Goal: Task Accomplishment & Management: Complete application form

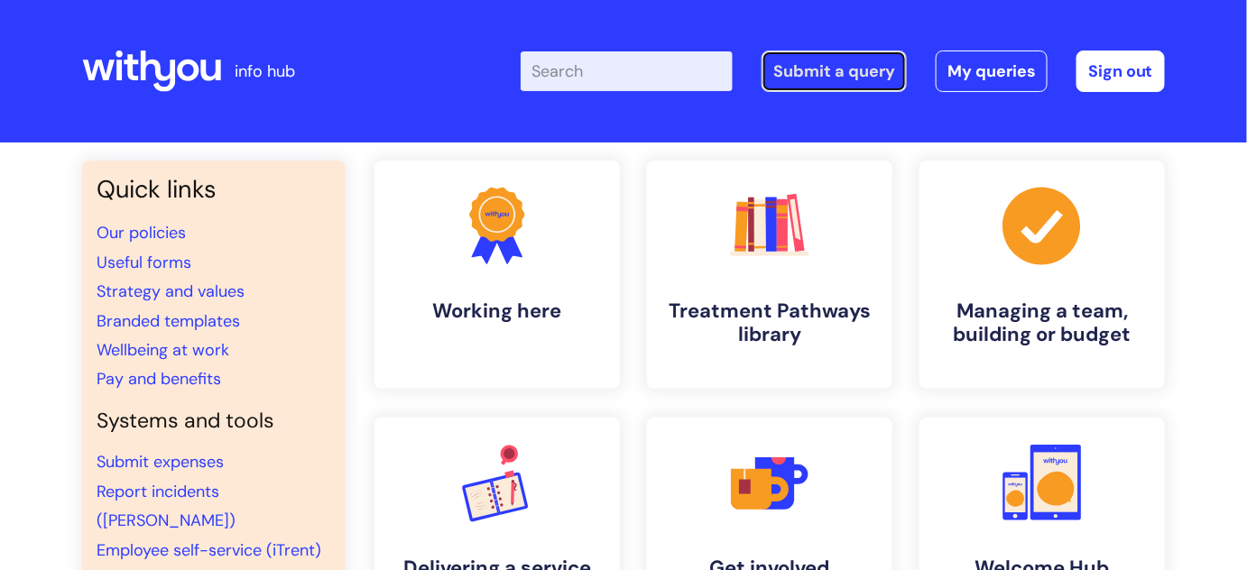
click at [821, 65] on link "Submit a query" at bounding box center [834, 72] width 145 height 42
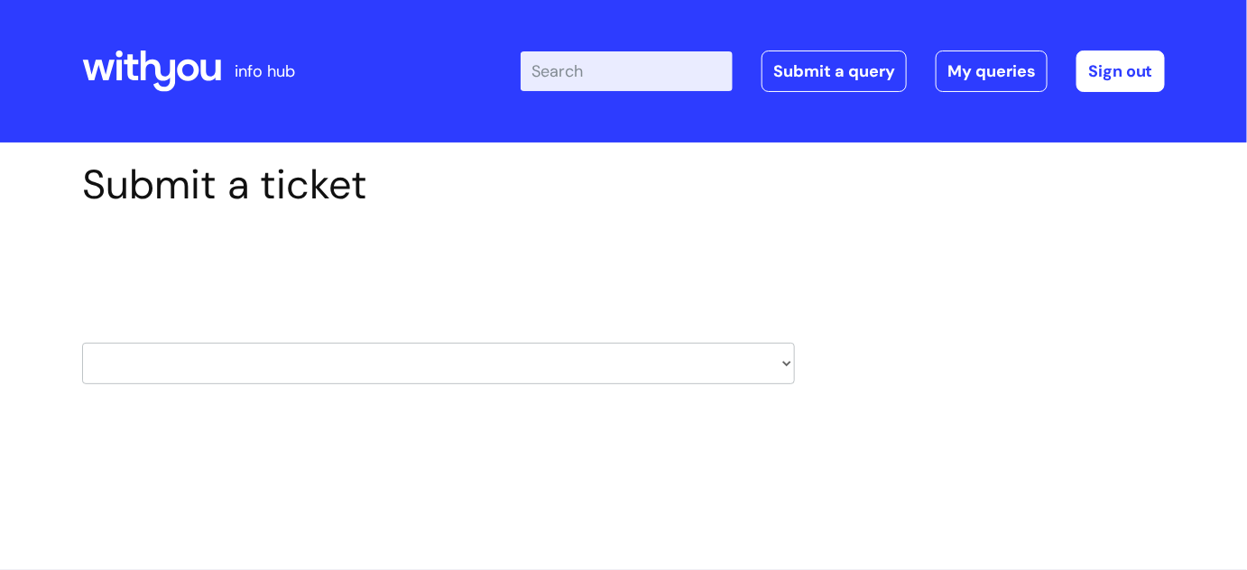
click at [782, 363] on select "HR / People IT and Support Clinical Drug Alerts Finance Accounts Data Support T…" at bounding box center [438, 364] width 713 height 42
select select "it_and_support"
click at [82, 343] on select "HR / People IT and Support Clinical Drug Alerts Finance Accounts Data Support T…" at bounding box center [438, 364] width 713 height 42
select select "80004286540"
click at [342, 492] on select "... Mobile Phone Reset & MFA Accounts, Starters and Leavers IT Hardware issue I…" at bounding box center [438, 479] width 713 height 42
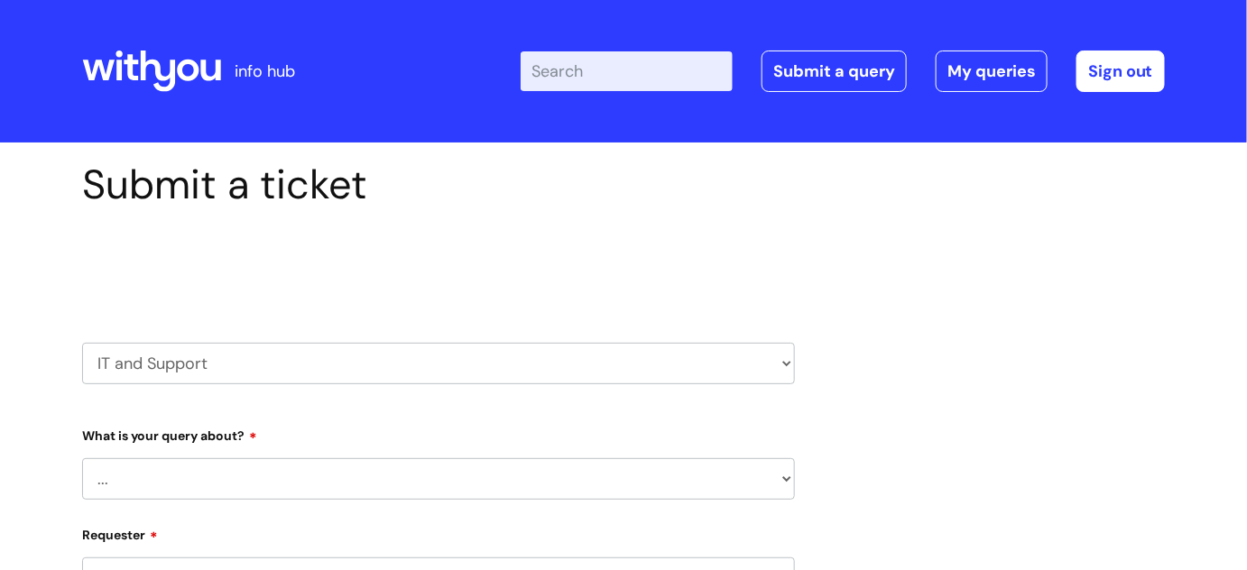
select select "IT Hardware issue"
click at [82, 458] on select "... Mobile Phone Reset & MFA Accounts, Starters and Leavers IT Hardware issue I…" at bounding box center [438, 479] width 713 height 42
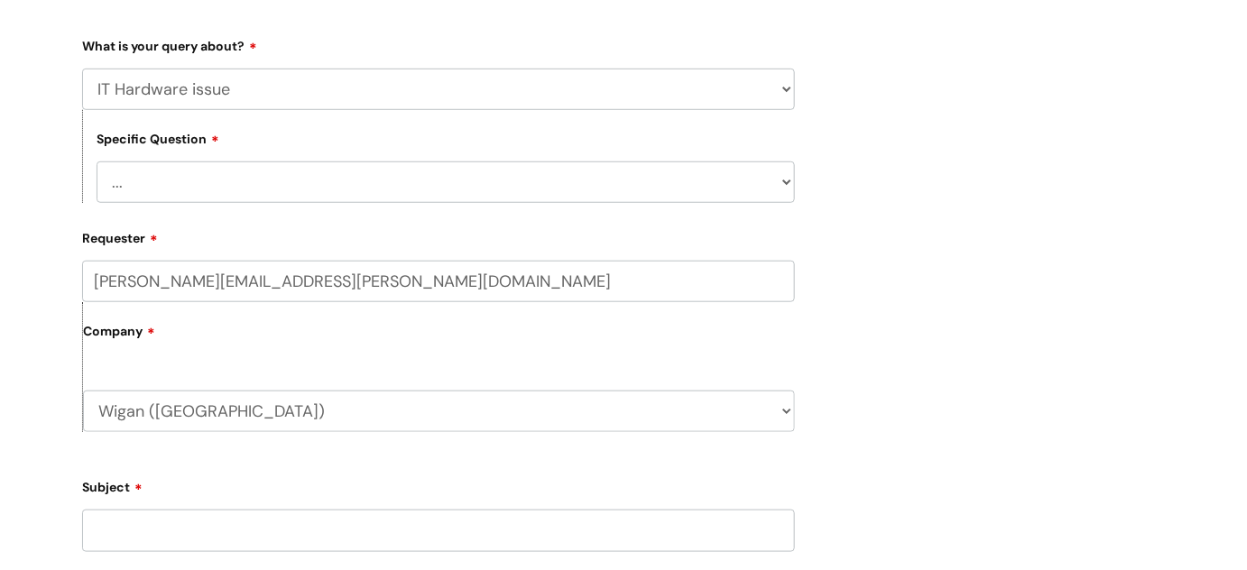
scroll to position [409, 0]
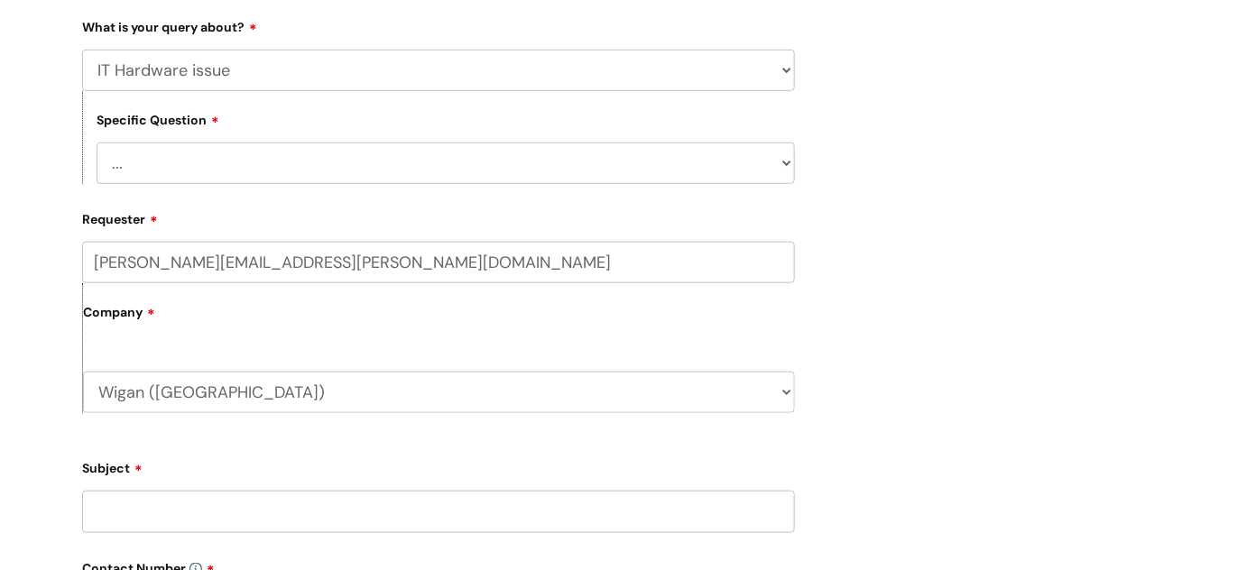
click at [777, 158] on select "... I need a new or replacement ... I’m waiting for new or replacement hardware…" at bounding box center [446, 164] width 698 height 42
select select "I need a new or replacement ..."
click at [97, 143] on select "... I need a new or replacement ... I’m waiting for new or replacement hardware…" at bounding box center [446, 164] width 698 height 42
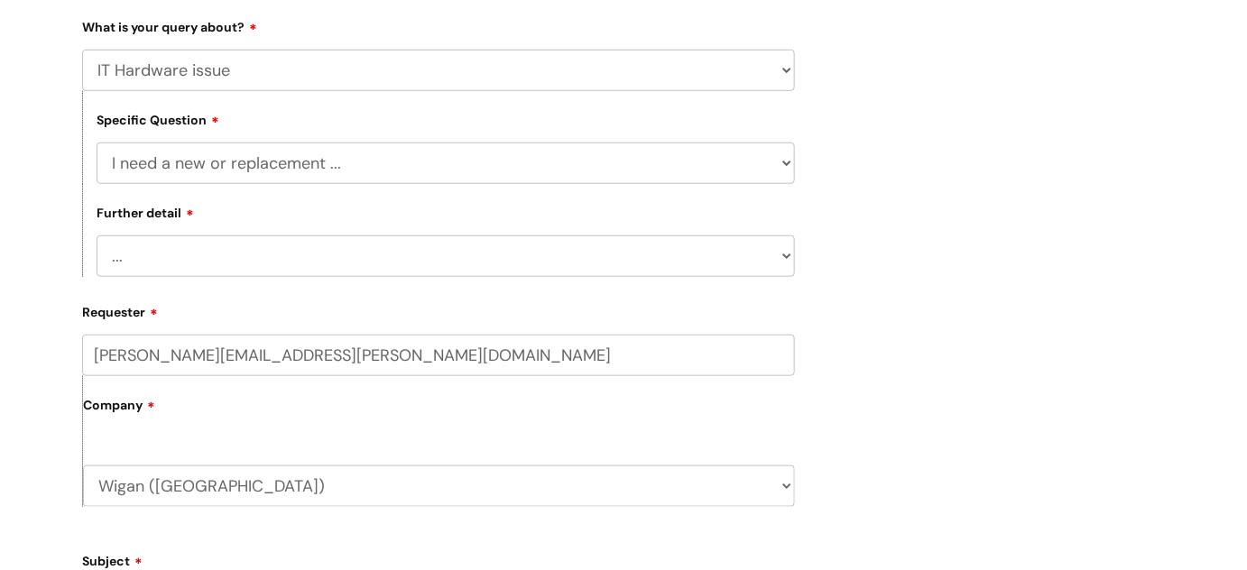
click at [286, 254] on select "... Another sort of cable Anything else Monitor Mouse/keyboard Port replicator …" at bounding box center [446, 257] width 698 height 42
select select "Anything else"
click at [97, 236] on select "... Another sort of cable Anything else Monitor Mouse/keyboard Port replicator …" at bounding box center [446, 257] width 698 height 42
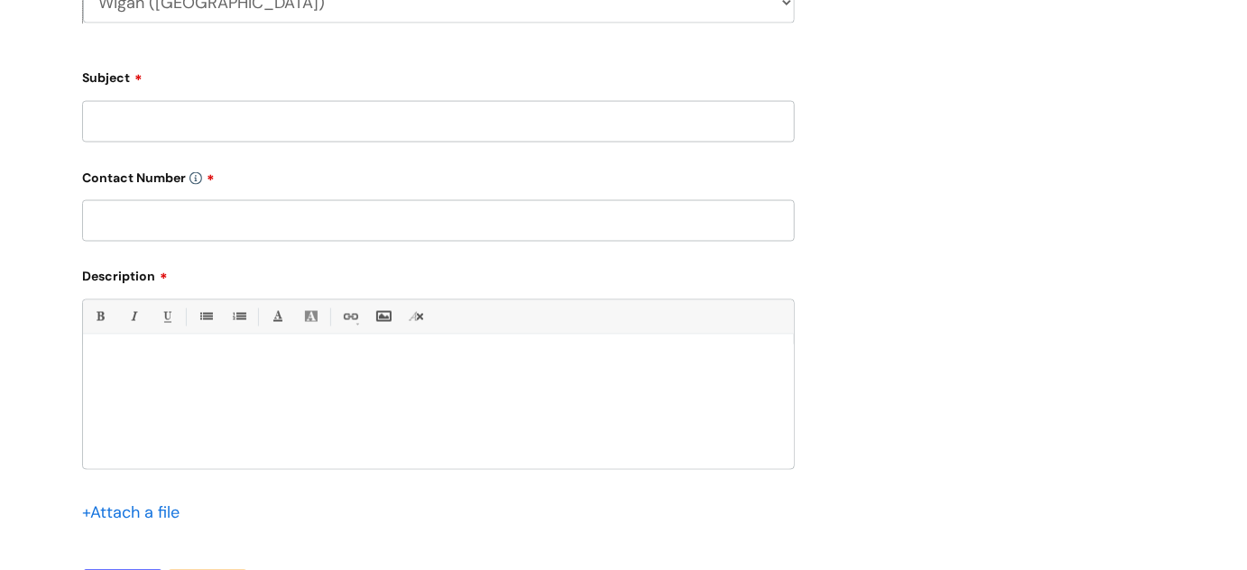
scroll to position [886, 0]
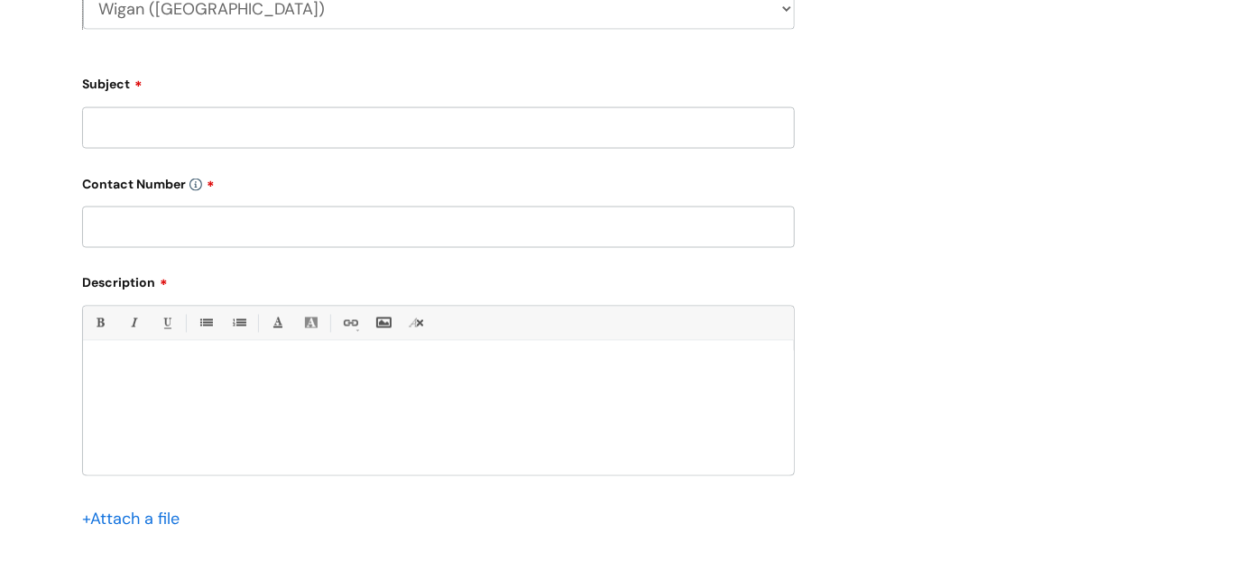
click at [288, 131] on input "Subject" at bounding box center [438, 128] width 713 height 42
type input "Replacement laptop"
click at [211, 233] on input "text" at bounding box center [438, 228] width 713 height 42
type input "07929398424"
click at [191, 384] on div at bounding box center [438, 413] width 711 height 125
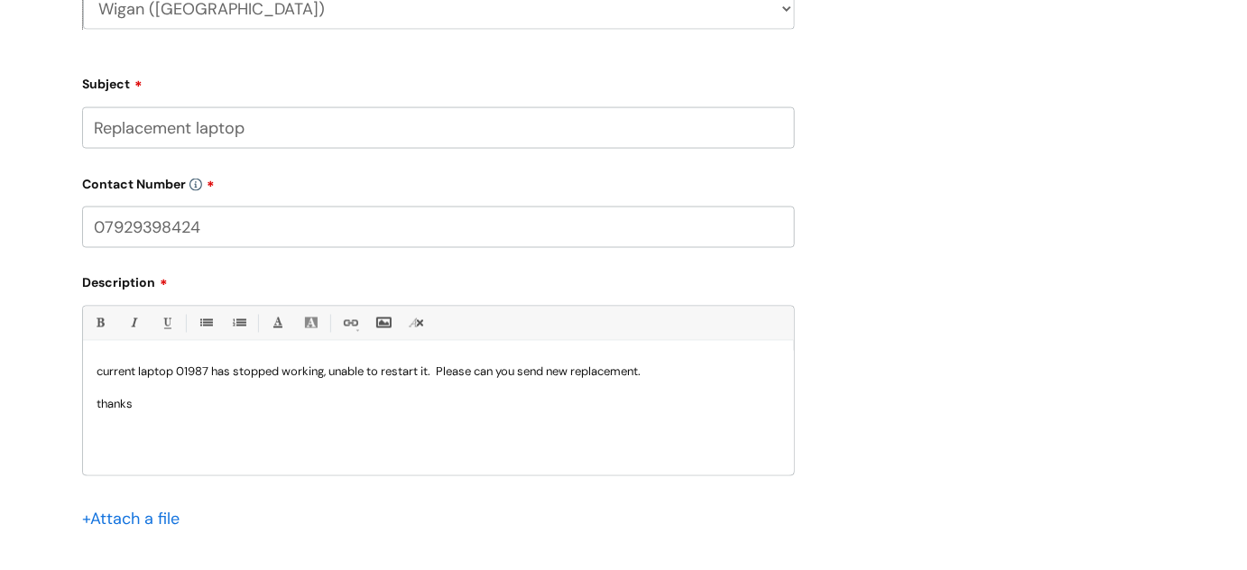
scroll to position [1221, 0]
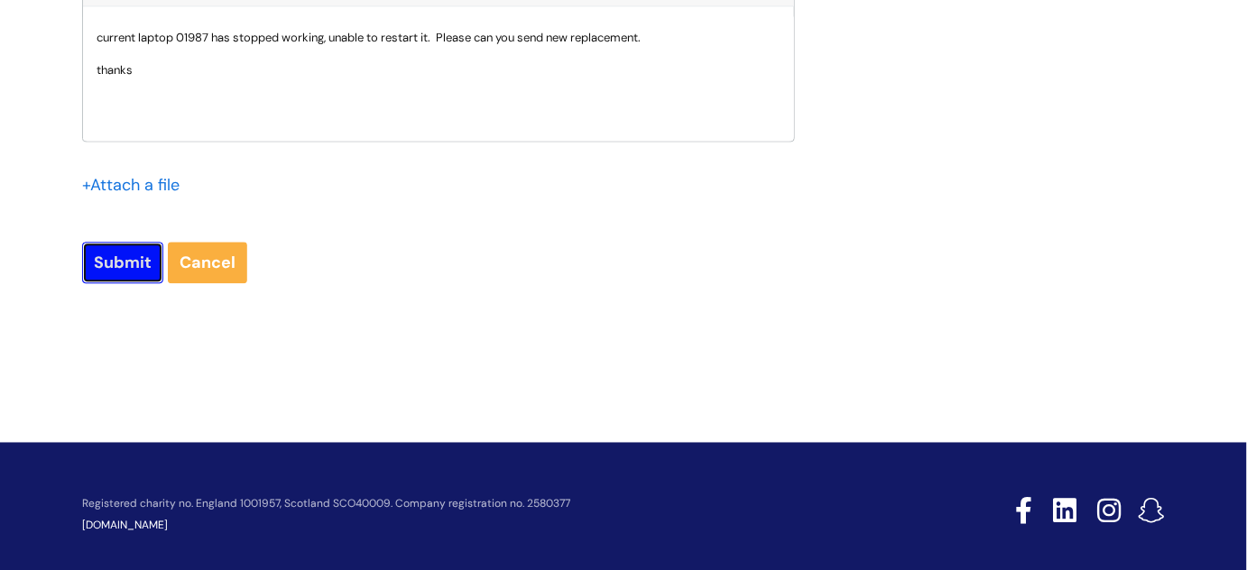
click at [120, 263] on input "Submit" at bounding box center [122, 263] width 81 height 42
type input "Please Wait..."
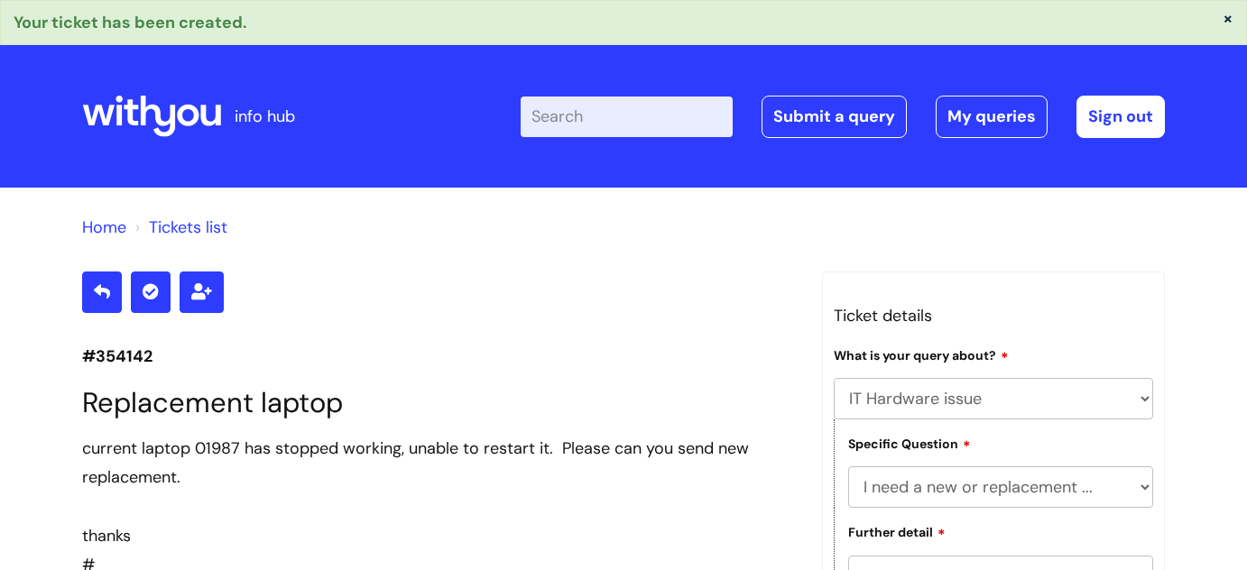
select select "IT Hardware issue"
select select "I need a new or replacement ..."
select select "Anything else"
